Goal: Task Accomplishment & Management: Manage account settings

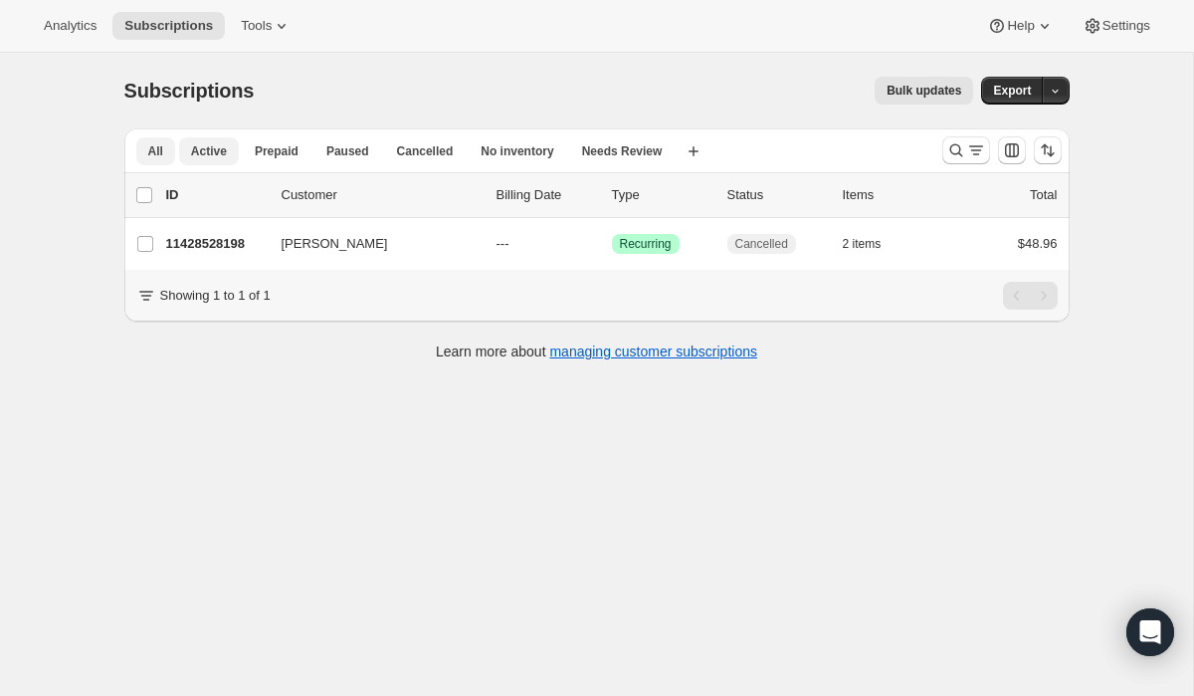
click at [215, 147] on span "Active" at bounding box center [209, 151] width 36 height 16
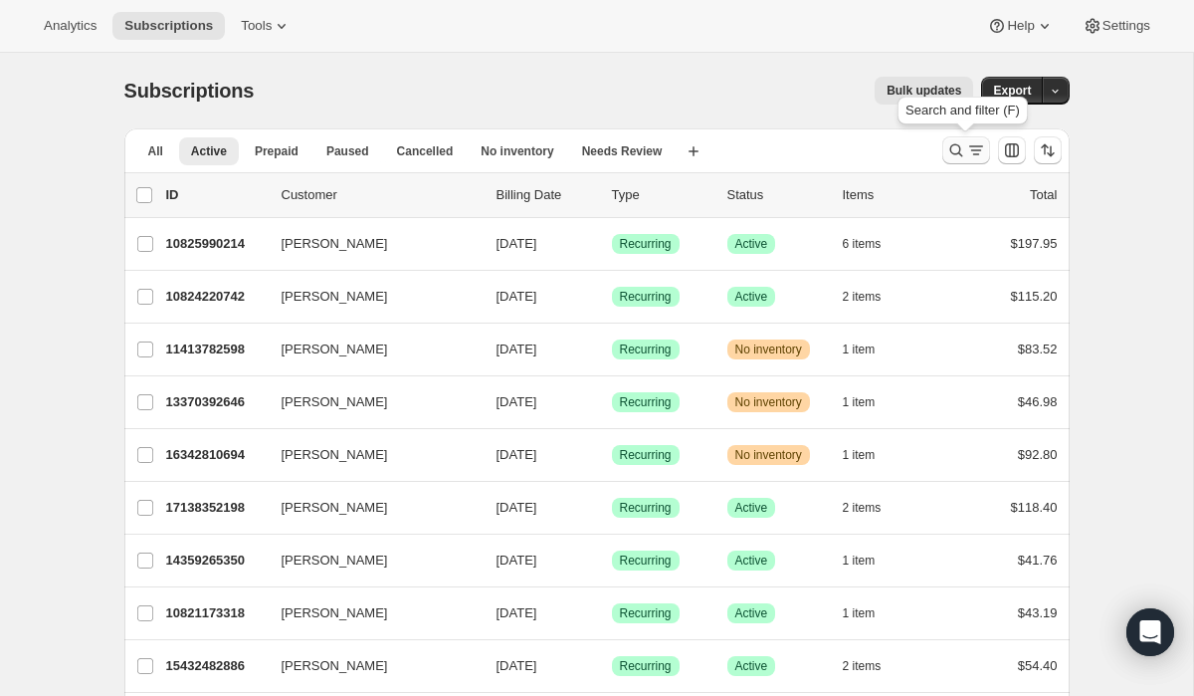
click at [971, 147] on icon "Search and filter results" at bounding box center [976, 150] width 20 height 20
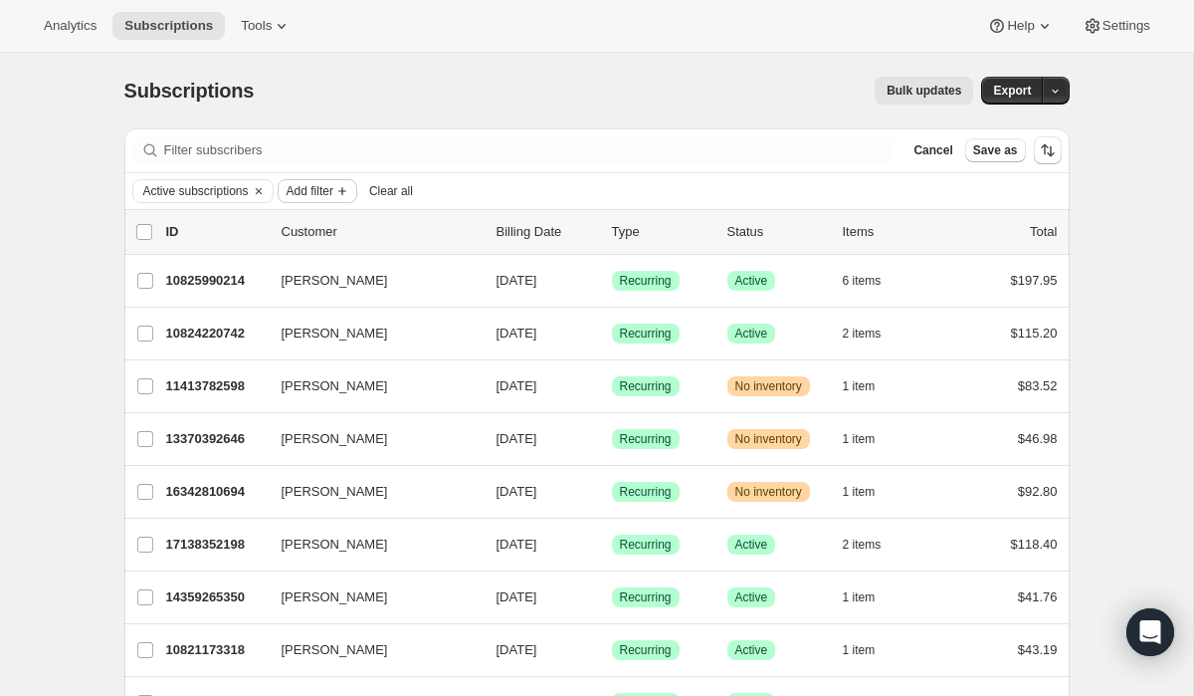
click at [350, 189] on icon "Add filter" at bounding box center [342, 191] width 16 height 16
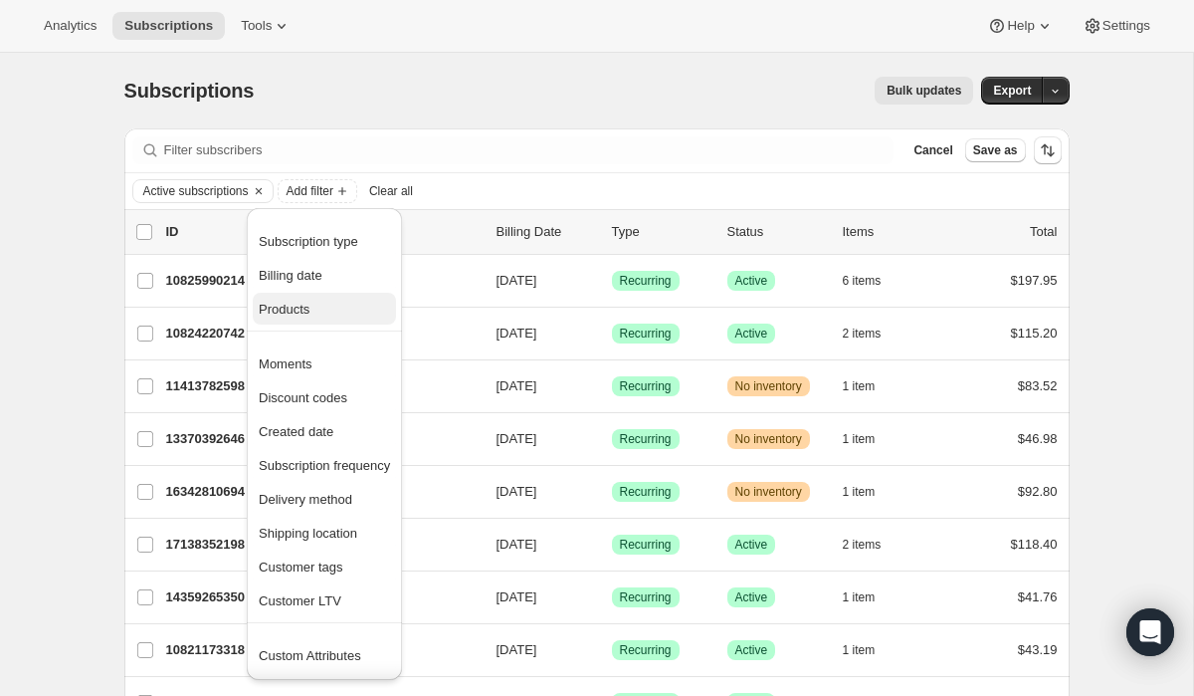
click at [321, 314] on span "Products" at bounding box center [324, 310] width 131 height 20
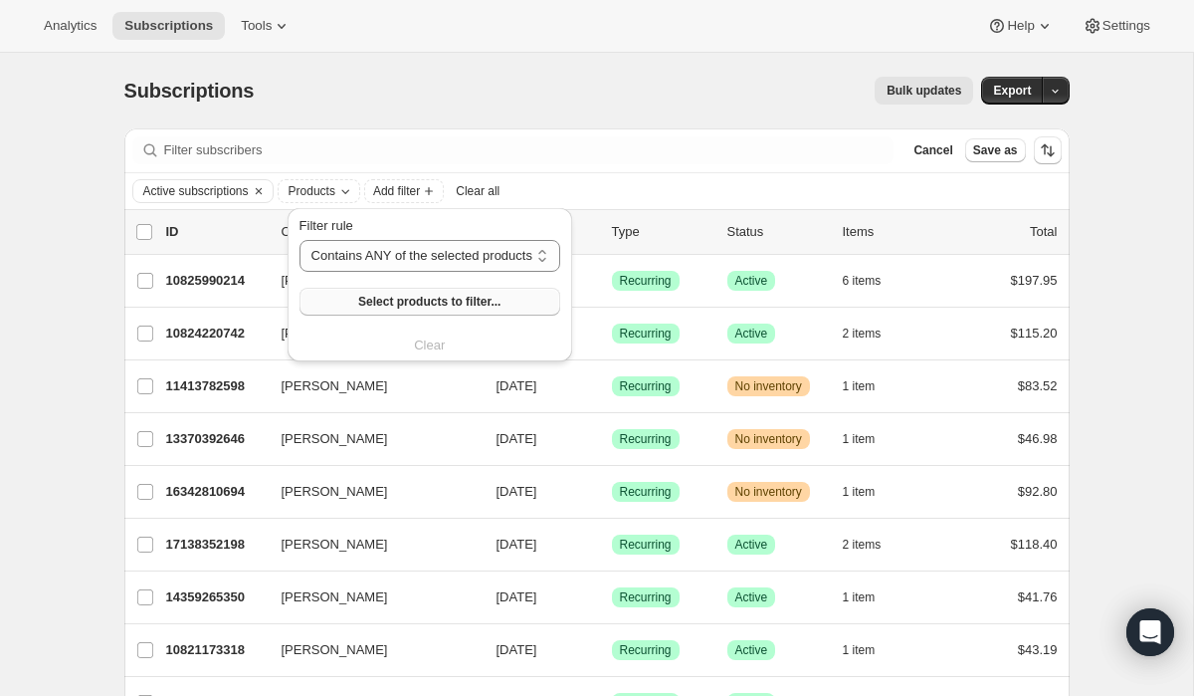
click at [462, 305] on span "Select products to filter..." at bounding box center [429, 302] width 142 height 16
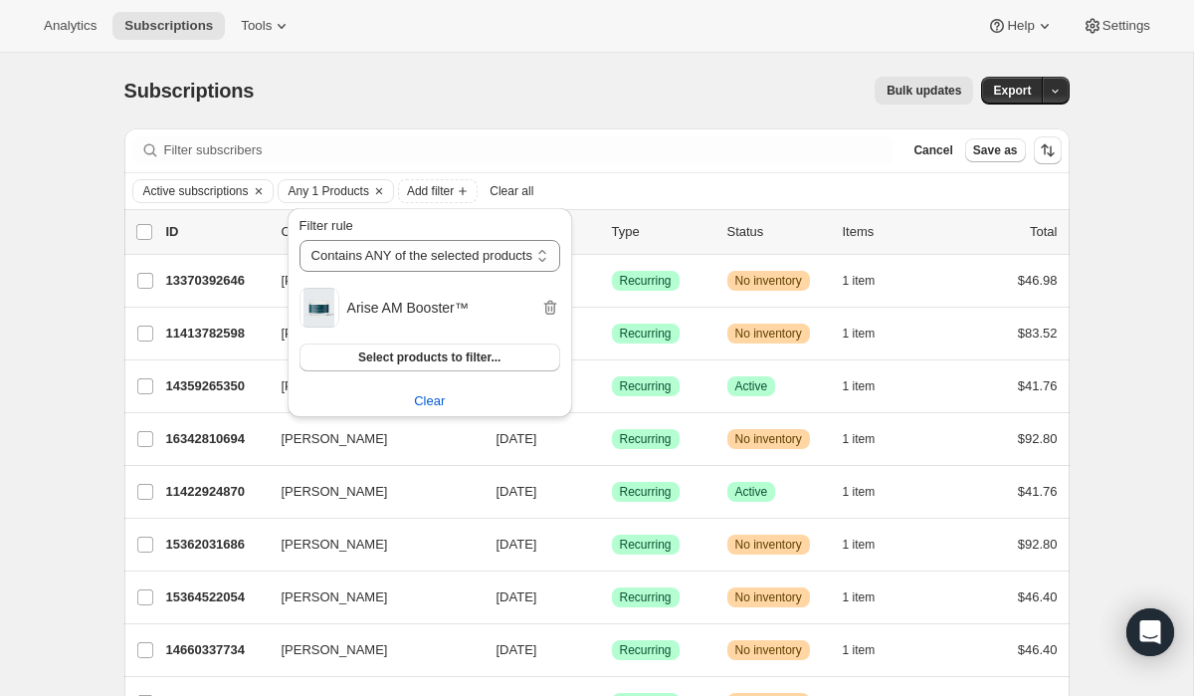
click at [643, 186] on div "Active subscriptions Any 1 Products Add filter Clear all" at bounding box center [597, 191] width 930 height 24
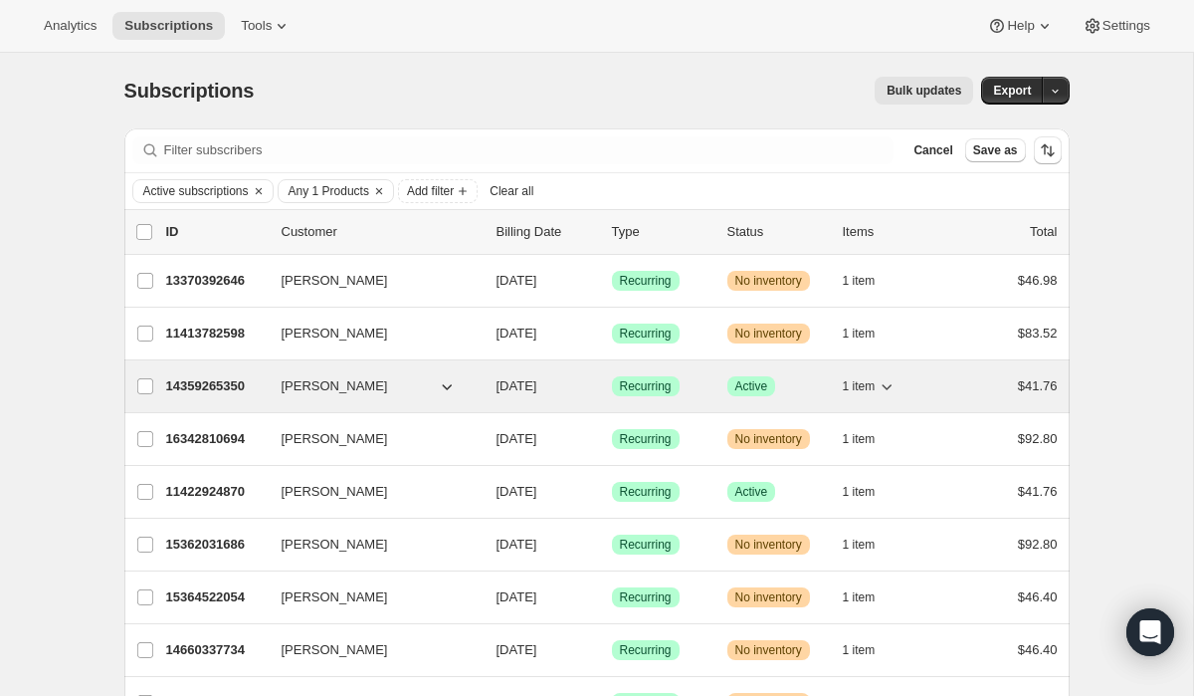
click at [224, 389] on p "14359265350" at bounding box center [216, 386] width 100 height 20
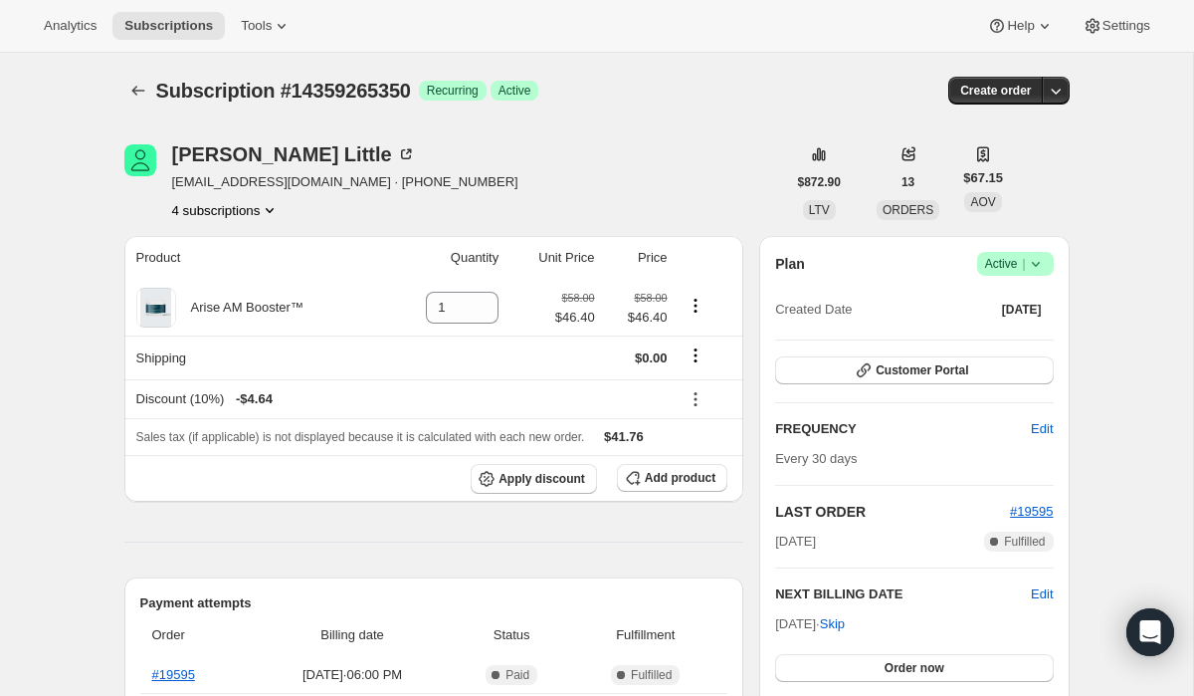
click at [1038, 263] on icon at bounding box center [1035, 264] width 8 height 5
click at [1018, 309] on span "Pause subscription" at bounding box center [1007, 303] width 109 height 15
